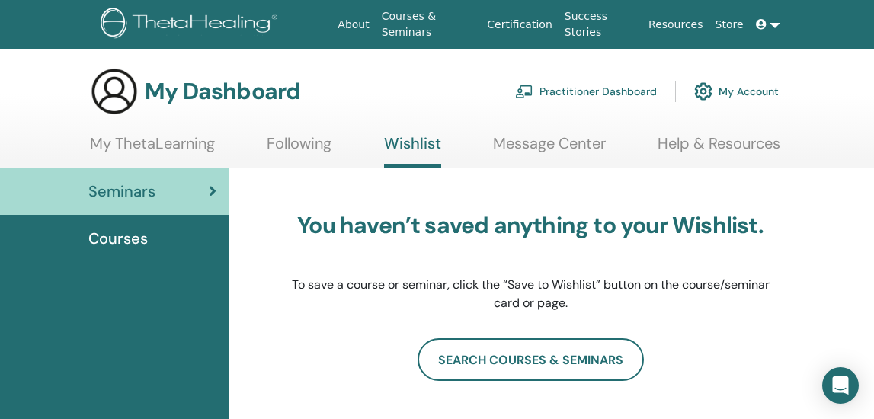
click at [751, 96] on link "My Account" at bounding box center [736, 92] width 85 height 34
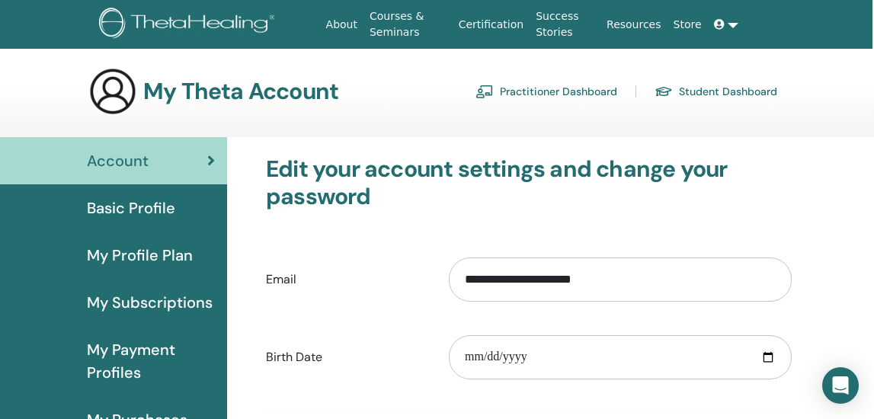
scroll to position [0, 2]
click at [730, 95] on link "Student Dashboard" at bounding box center [716, 91] width 123 height 24
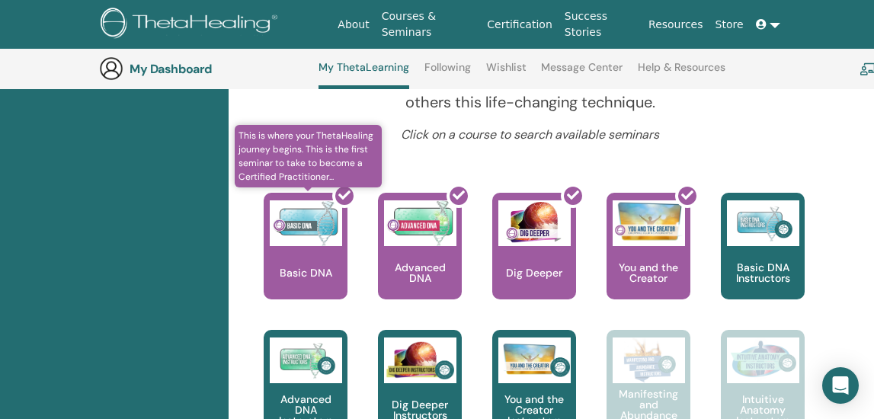
scroll to position [659, 0]
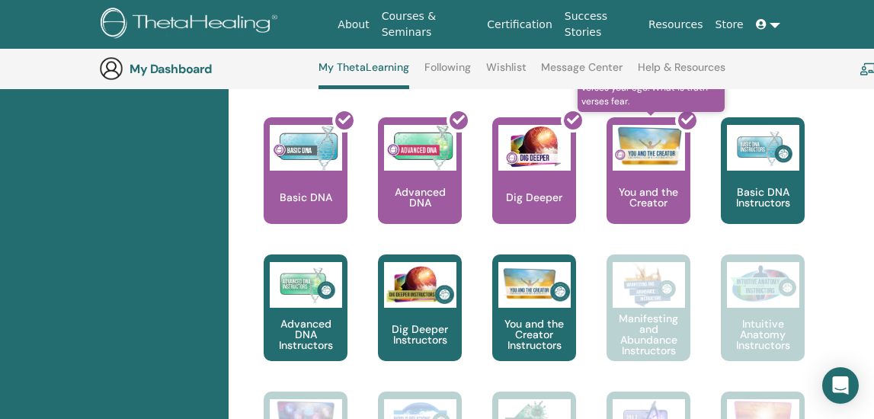
click at [668, 198] on div at bounding box center [658, 176] width 84 height 137
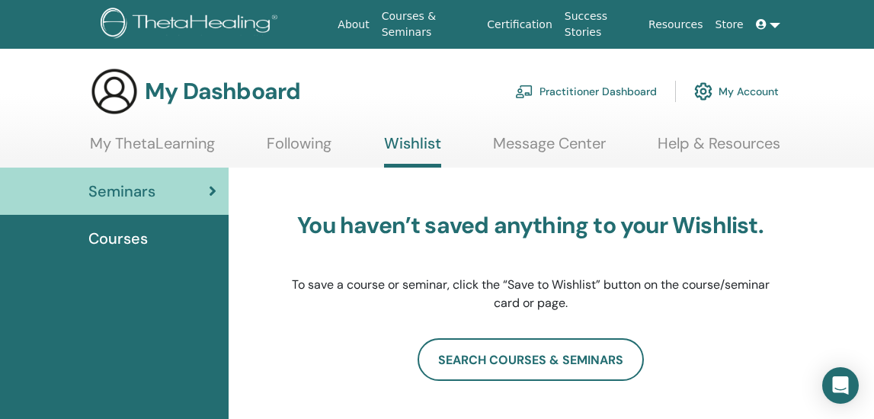
click at [745, 83] on link "My Account" at bounding box center [736, 92] width 85 height 34
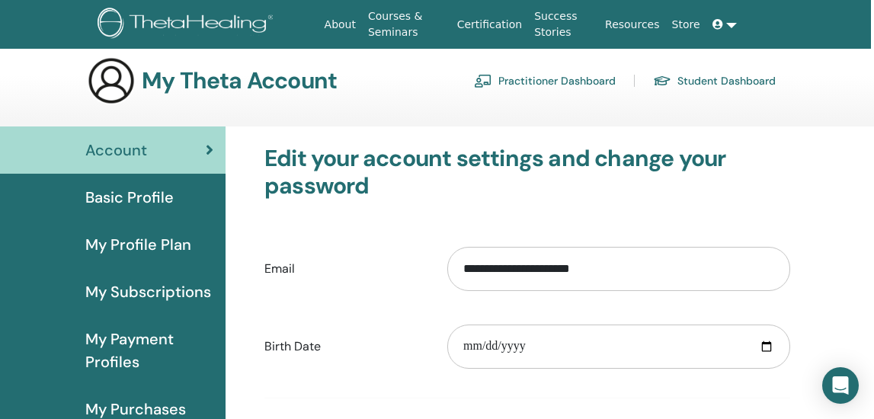
scroll to position [11, 5]
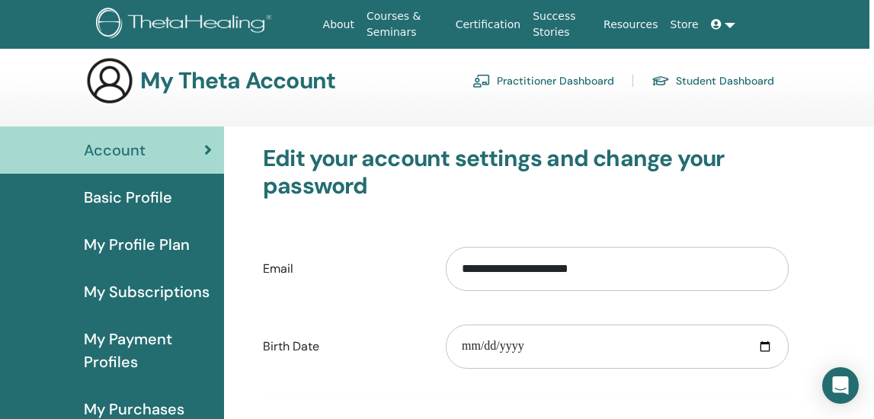
click at [170, 194] on span "Basic Profile" at bounding box center [128, 197] width 88 height 23
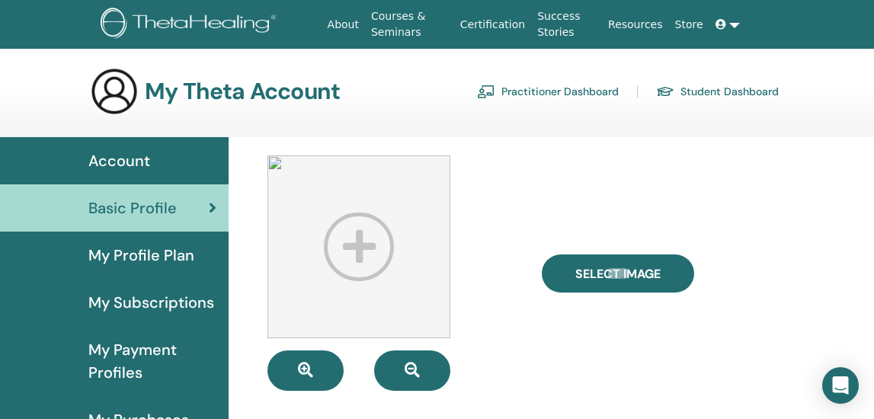
click at [155, 303] on span "My Subscriptions" at bounding box center [151, 302] width 126 height 23
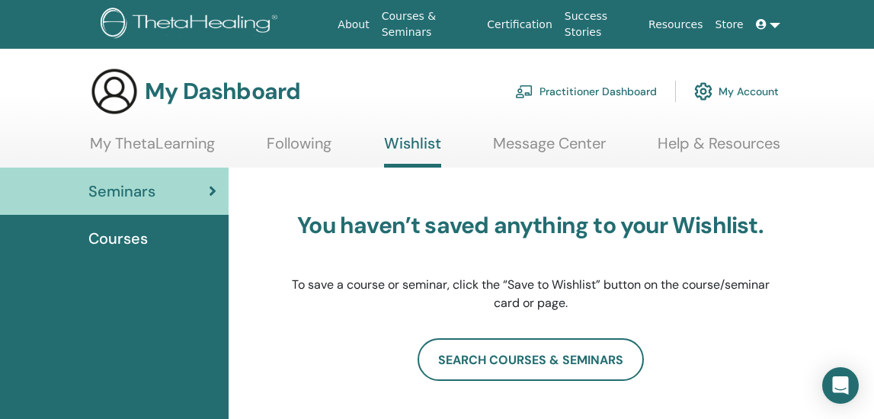
click at [610, 86] on link "Practitioner Dashboard" at bounding box center [586, 92] width 142 height 34
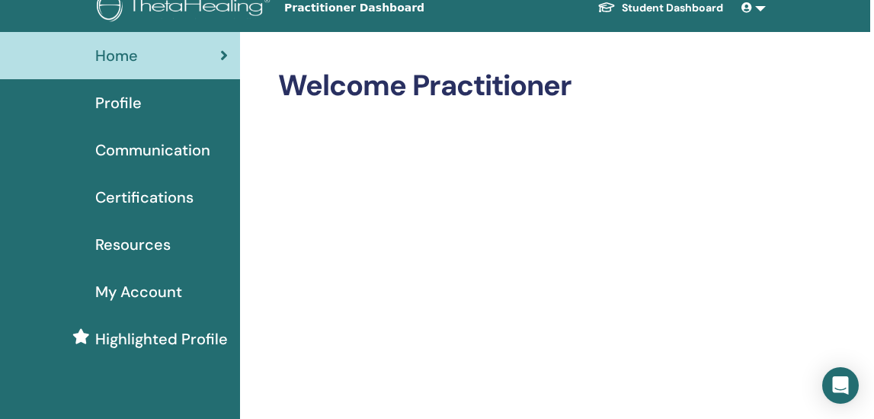
scroll to position [3, 4]
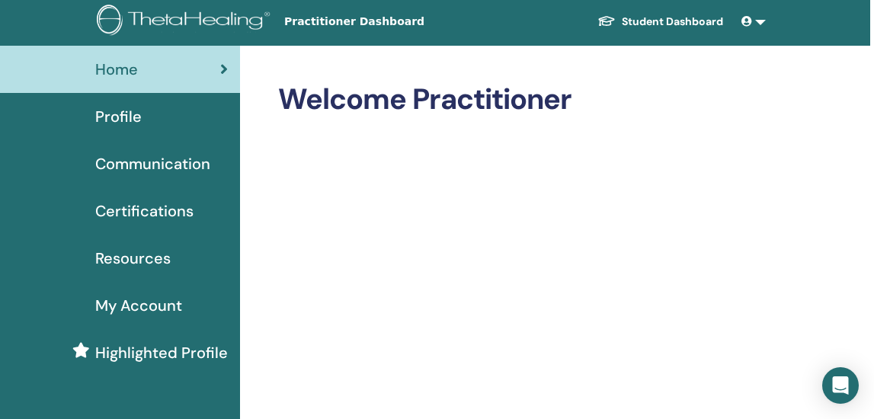
click at [171, 216] on span "Certifications" at bounding box center [144, 211] width 98 height 23
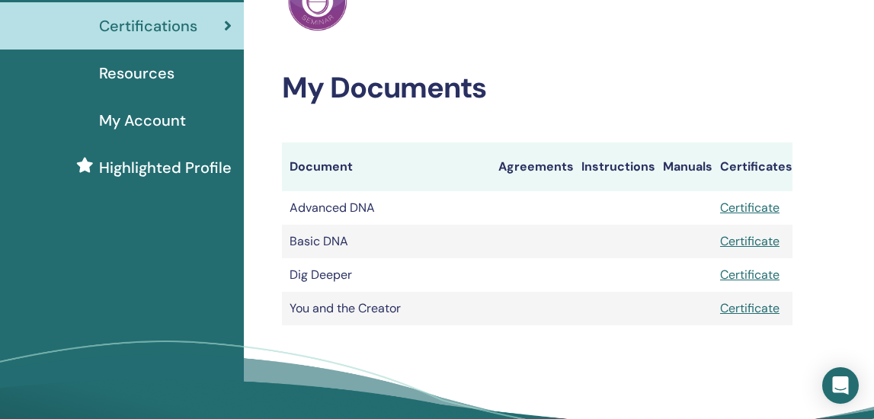
scroll to position [216, 0]
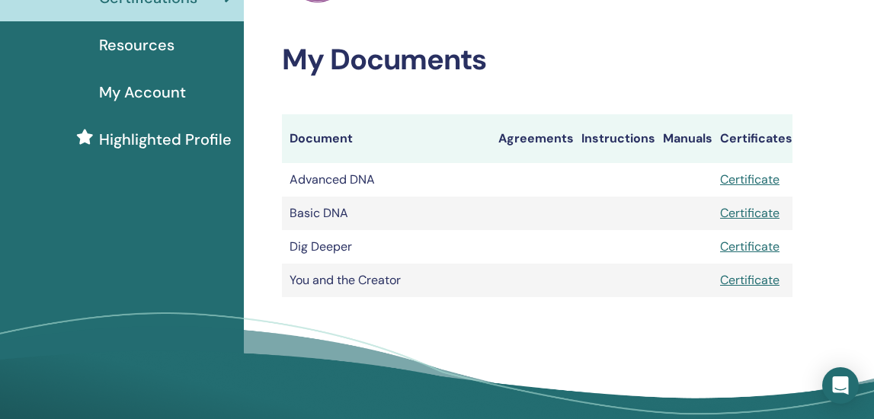
click at [772, 283] on link "Certificate" at bounding box center [749, 280] width 59 height 16
